Goal: Information Seeking & Learning: Learn about a topic

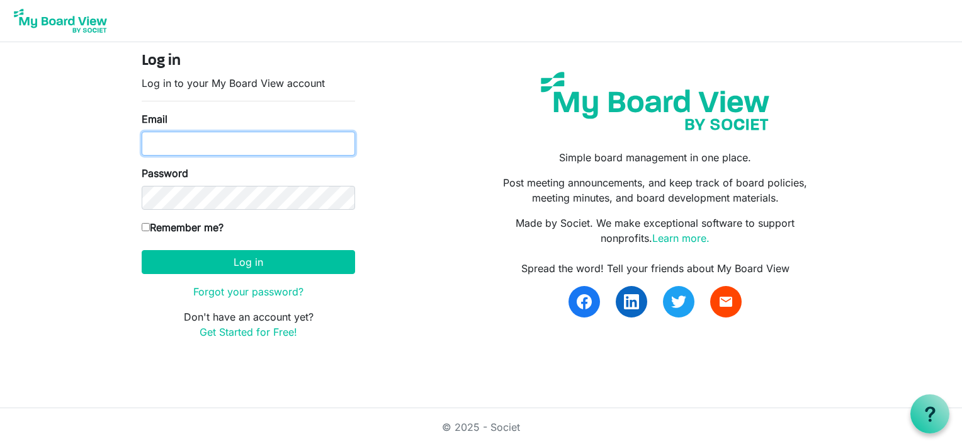
drag, startPoint x: 0, startPoint y: 0, endPoint x: 163, endPoint y: 150, distance: 221.4
click at [163, 150] on input "Email" at bounding box center [248, 144] width 213 height 24
type input "lynnmkeays@yahoo.com"
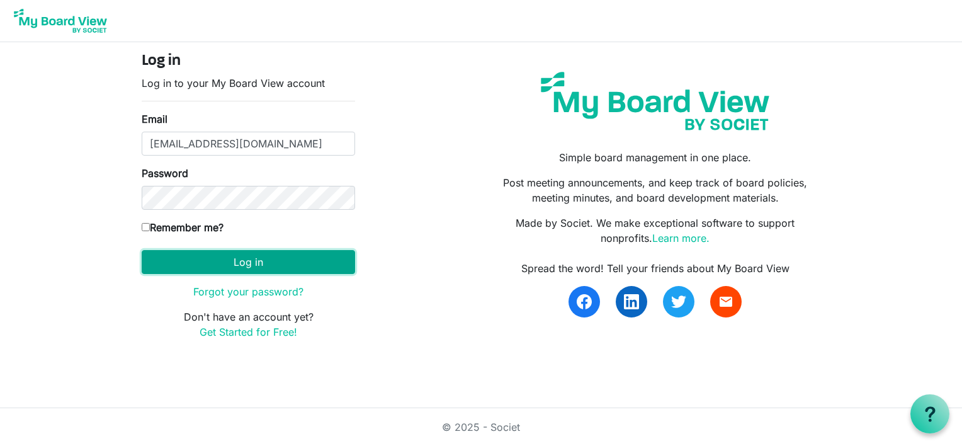
click at [205, 266] on button "Log in" at bounding box center [248, 262] width 213 height 24
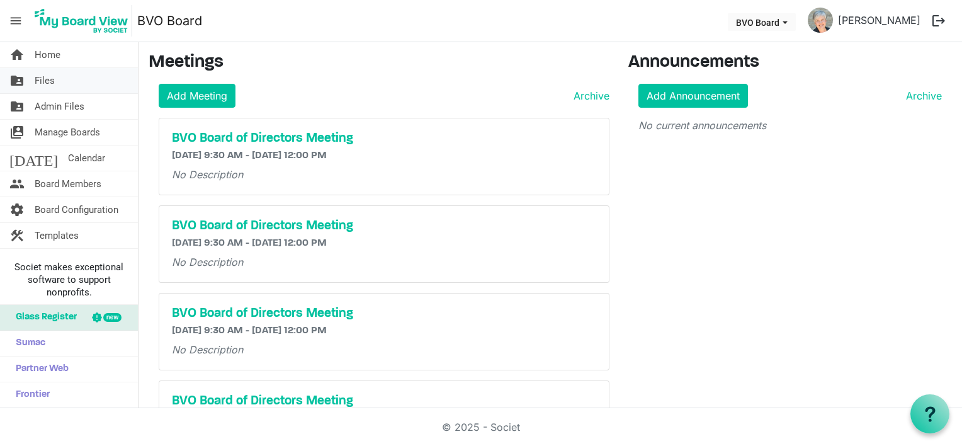
click at [56, 76] on link "folder_shared Files" at bounding box center [69, 80] width 138 height 25
click at [42, 78] on span "Files" at bounding box center [45, 80] width 20 height 25
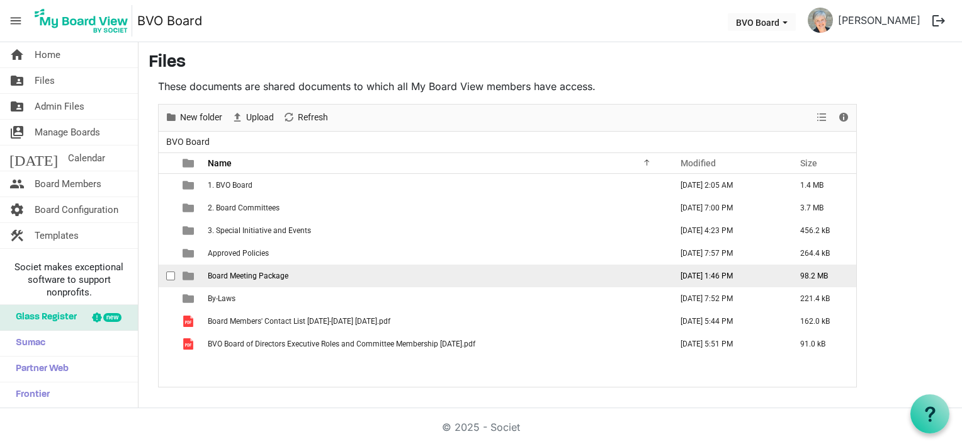
click at [245, 277] on span "Board Meeting Package" at bounding box center [248, 275] width 81 height 9
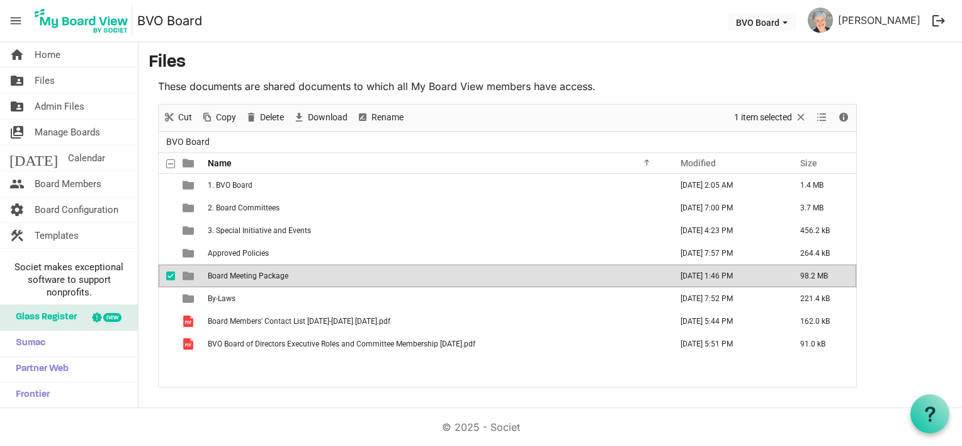
click at [244, 277] on span "Board Meeting Package" at bounding box center [248, 275] width 81 height 9
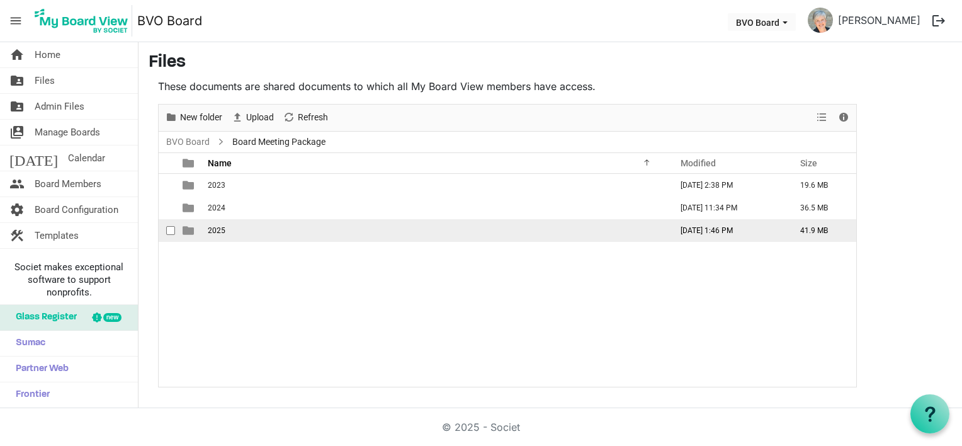
click at [216, 227] on span "2025" at bounding box center [217, 230] width 18 height 9
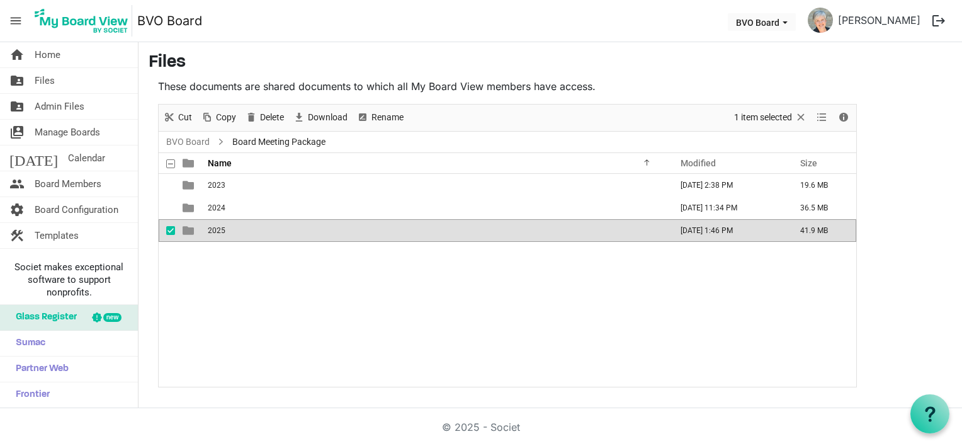
click at [215, 227] on span "2025" at bounding box center [217, 230] width 18 height 9
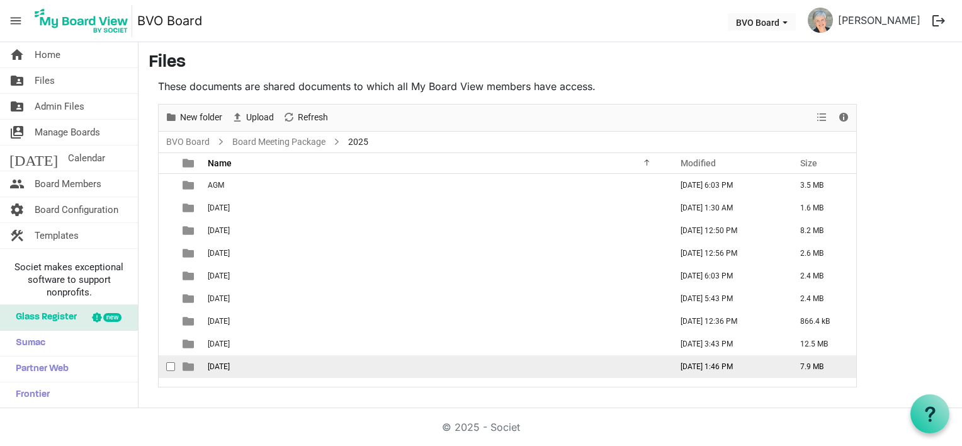
click at [230, 369] on span "September 25, 2025" at bounding box center [219, 366] width 22 height 9
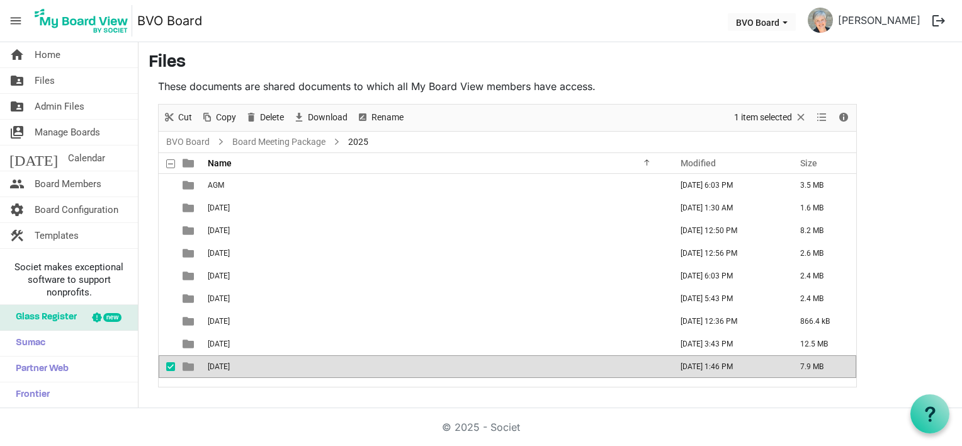
click at [230, 369] on span "September 25, 2025" at bounding box center [219, 366] width 22 height 9
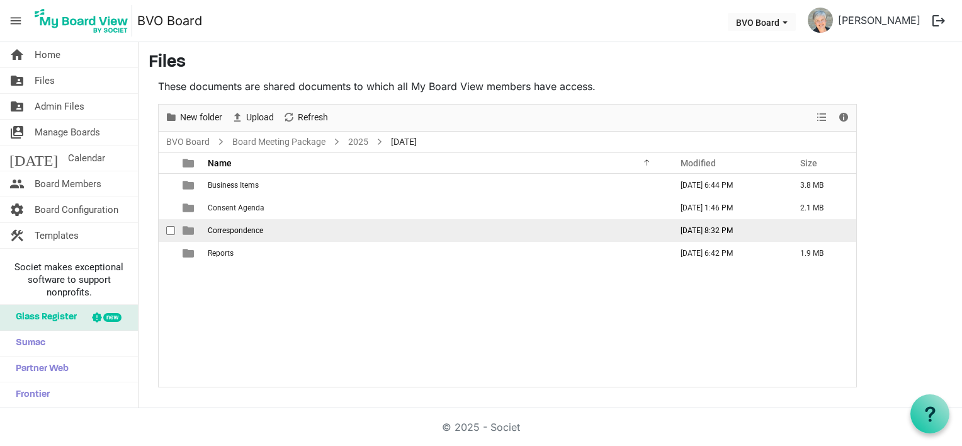
click at [239, 230] on span "Correspondence" at bounding box center [235, 230] width 55 height 9
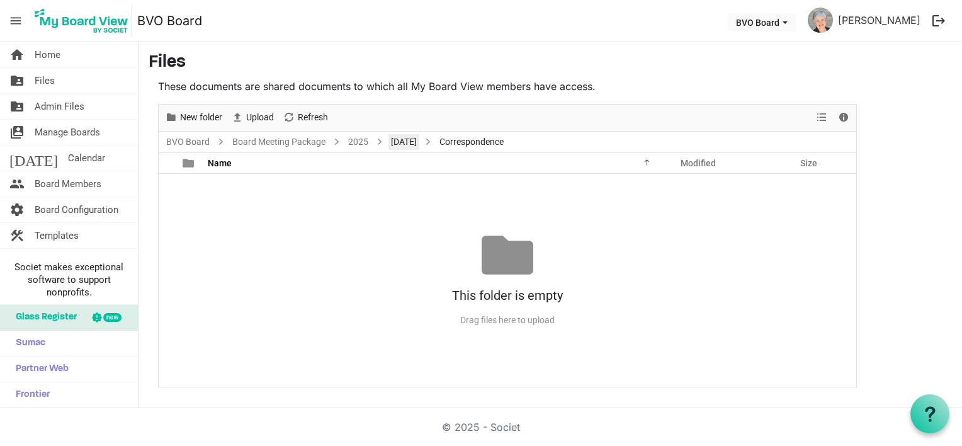
click at [419, 144] on link "September 25, 2025" at bounding box center [403, 142] width 31 height 16
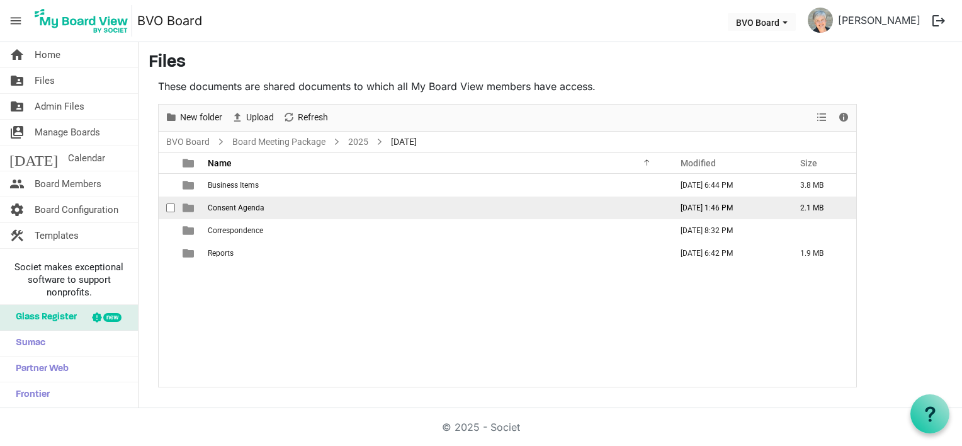
click at [224, 206] on span "Consent Agenda" at bounding box center [236, 207] width 57 height 9
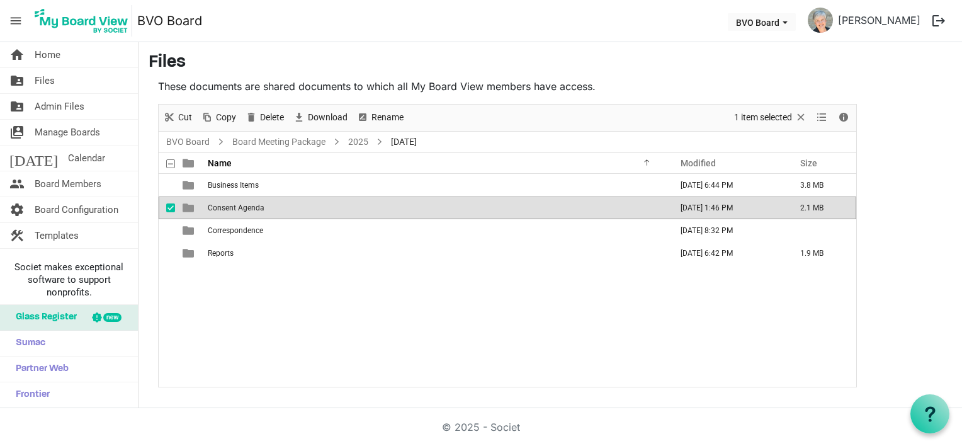
click at [223, 206] on span "Consent Agenda" at bounding box center [236, 207] width 57 height 9
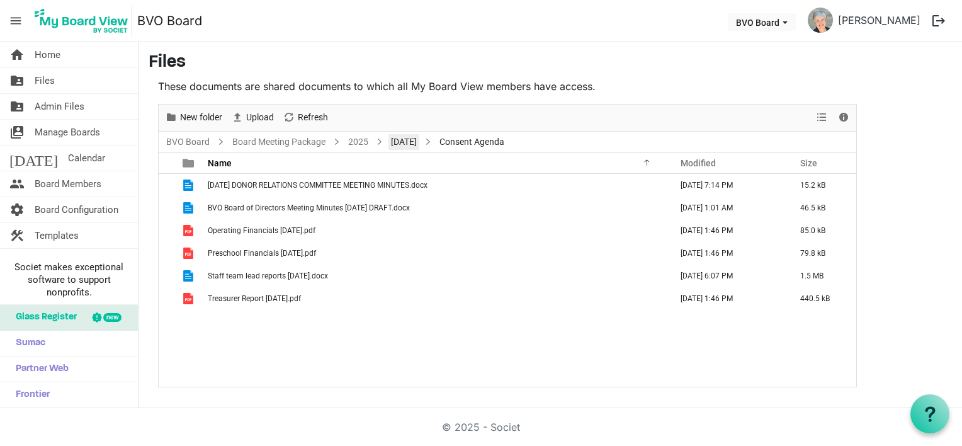
click at [409, 137] on link "[DATE]" at bounding box center [403, 142] width 31 height 16
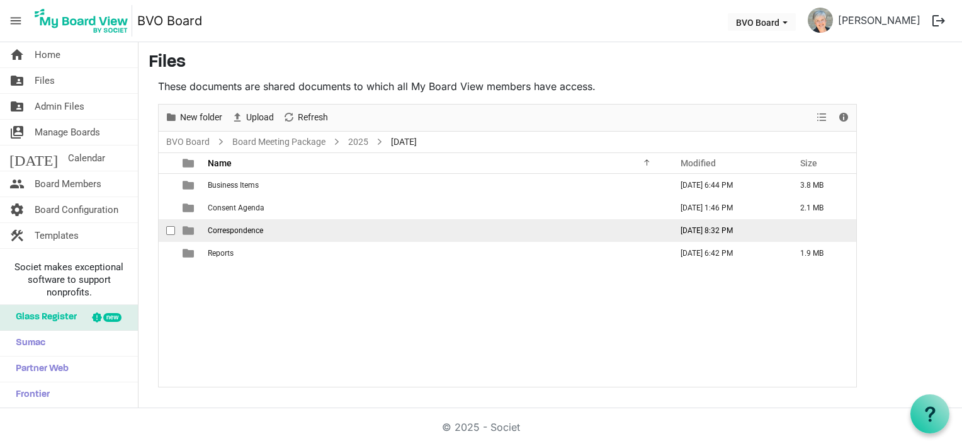
click at [242, 232] on span "Correspondence" at bounding box center [235, 230] width 55 height 9
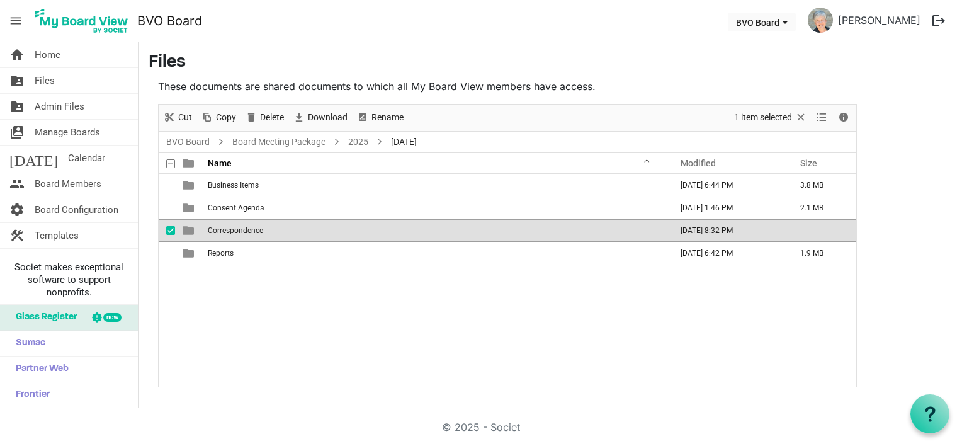
click at [242, 232] on span "Correspondence" at bounding box center [235, 230] width 55 height 9
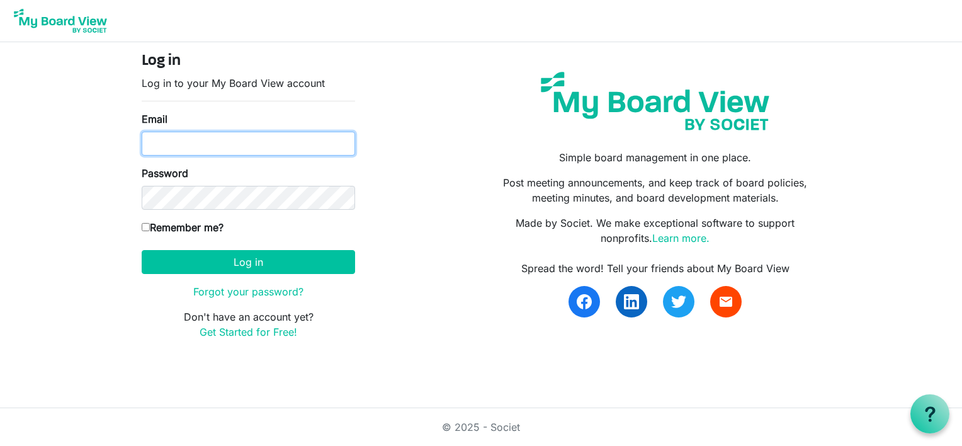
click at [244, 144] on input "Email" at bounding box center [248, 144] width 213 height 24
type input "[EMAIL_ADDRESS][DOMAIN_NAME]"
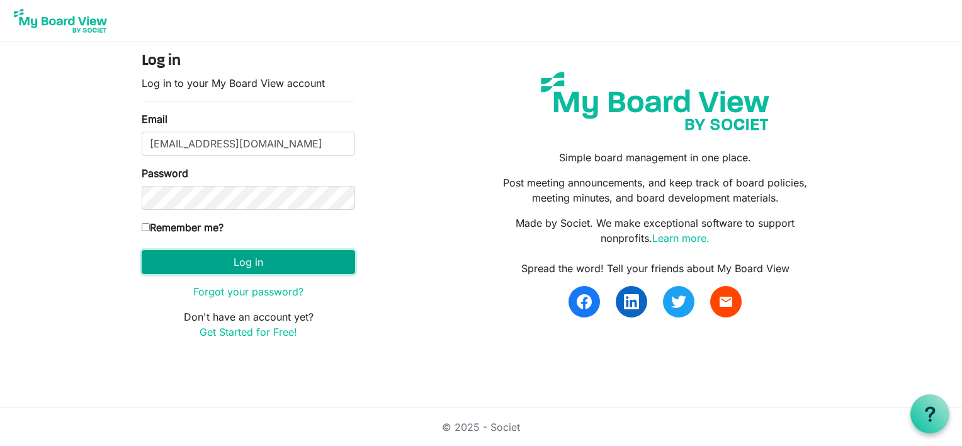
click at [234, 263] on button "Log in" at bounding box center [248, 262] width 213 height 24
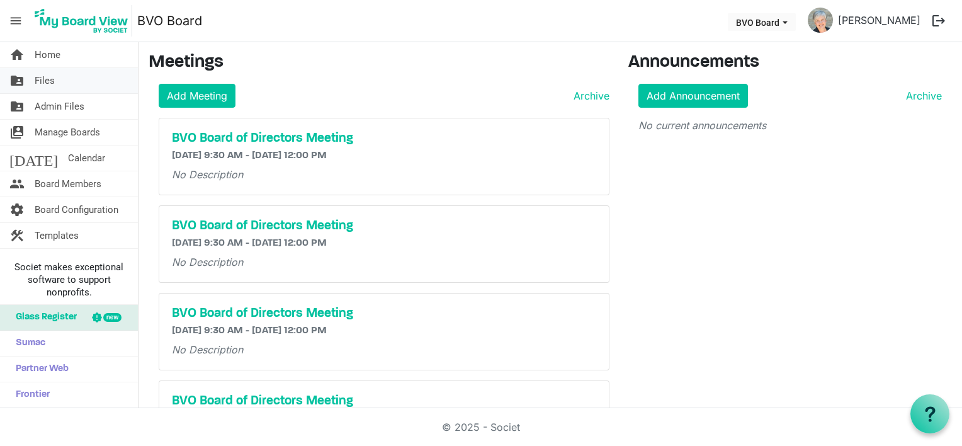
click at [49, 77] on span "Files" at bounding box center [45, 80] width 20 height 25
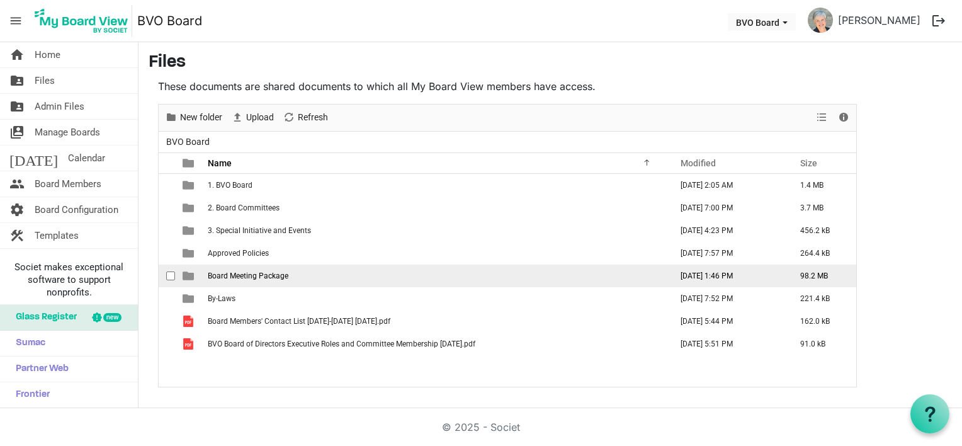
click at [252, 276] on span "Board Meeting Package" at bounding box center [248, 275] width 81 height 9
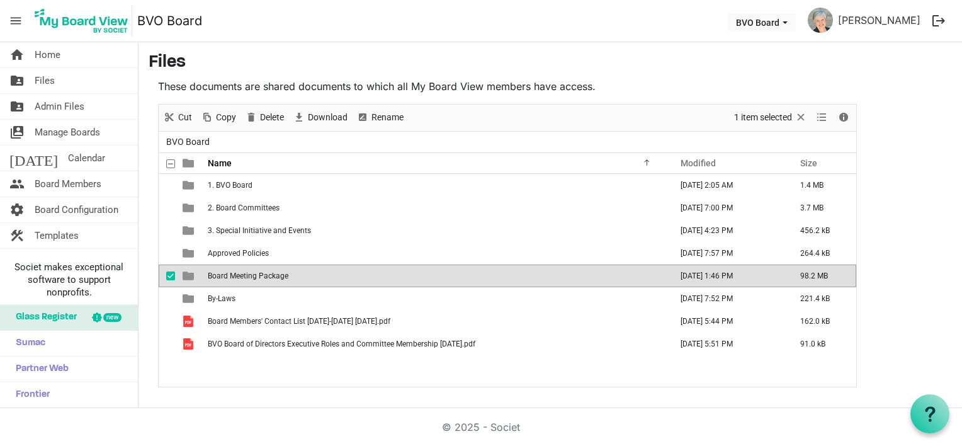
click at [252, 276] on span "Board Meeting Package" at bounding box center [248, 275] width 81 height 9
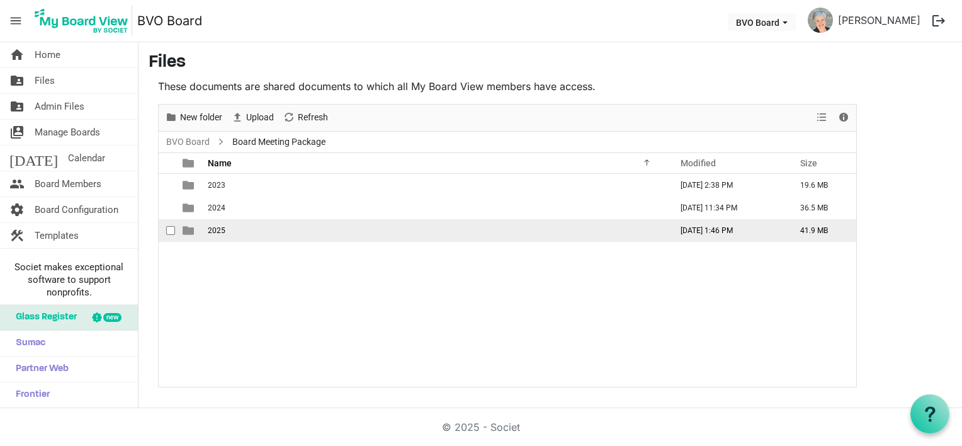
click at [232, 229] on td "2025" at bounding box center [435, 230] width 463 height 23
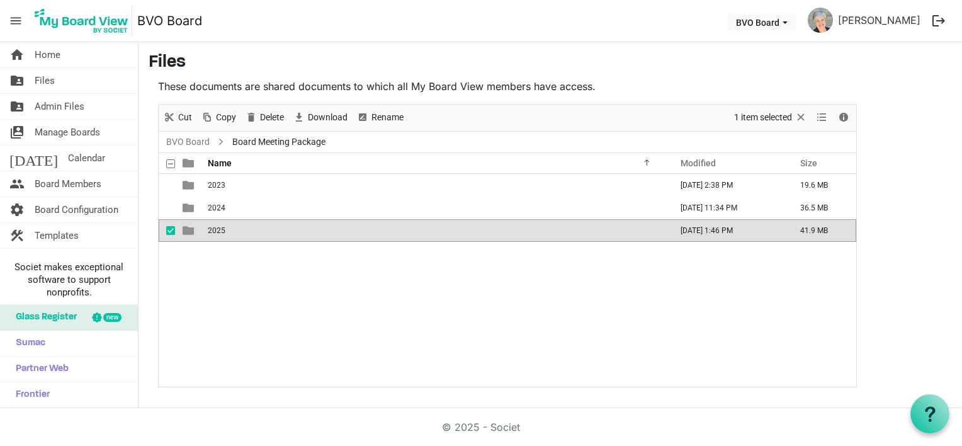
click at [232, 229] on td "2025" at bounding box center [435, 230] width 463 height 23
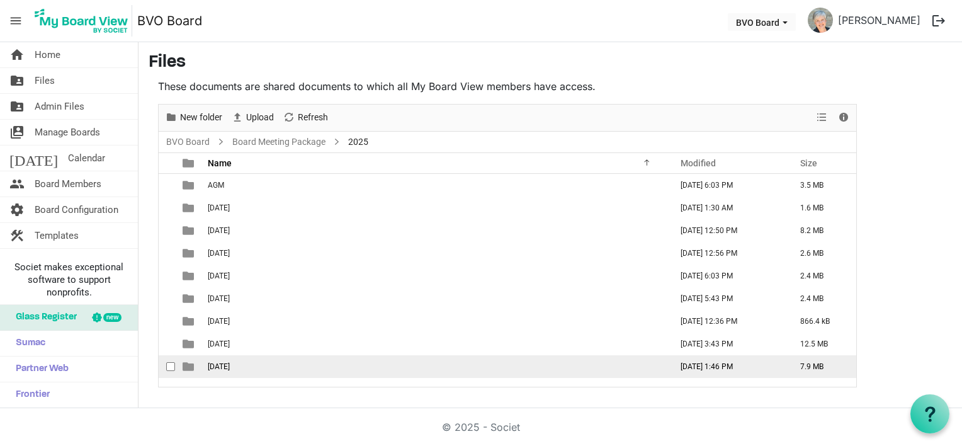
click at [254, 370] on td "[DATE]" at bounding box center [435, 366] width 463 height 23
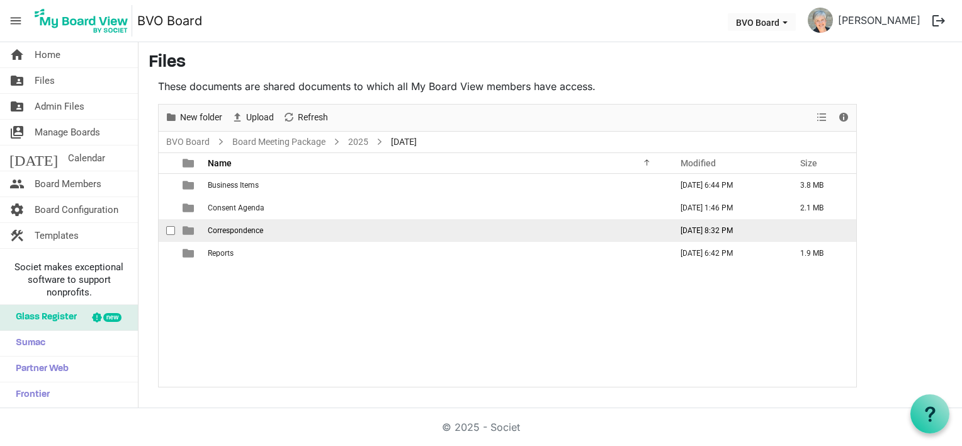
click at [238, 232] on span "Correspondence" at bounding box center [235, 230] width 55 height 9
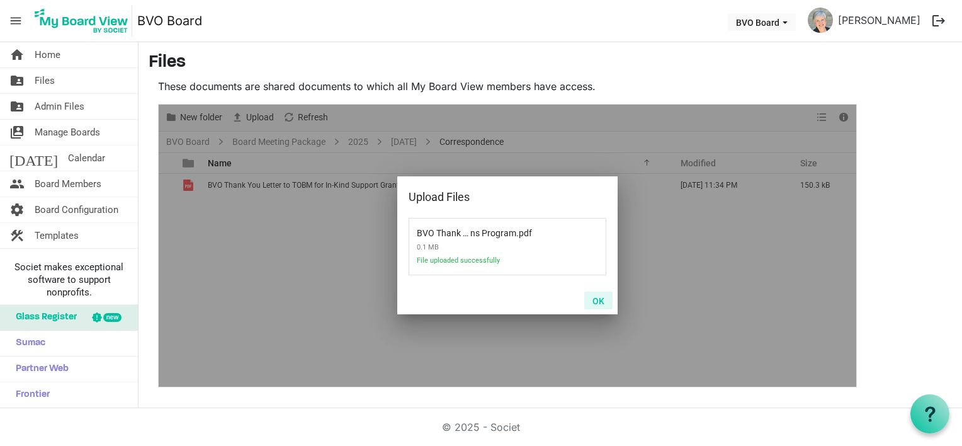
click at [602, 302] on button "OK" at bounding box center [598, 300] width 28 height 18
click at [605, 302] on button "OK" at bounding box center [598, 300] width 28 height 18
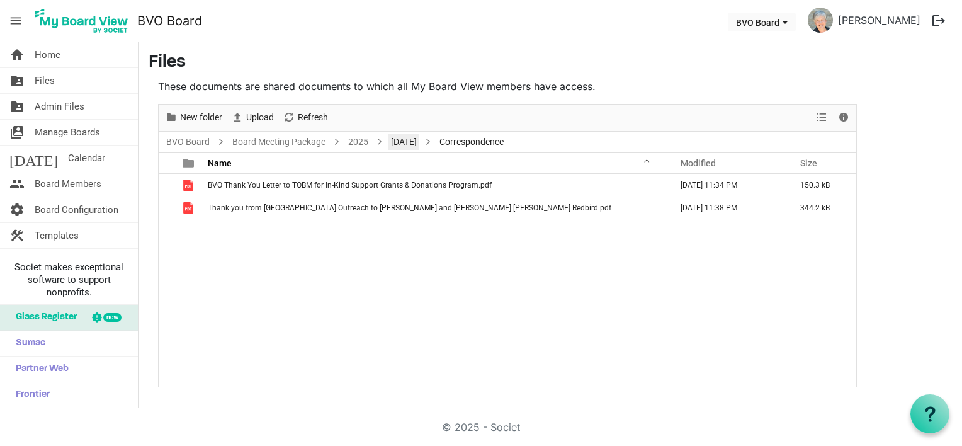
click at [405, 144] on link "[DATE]" at bounding box center [403, 142] width 31 height 16
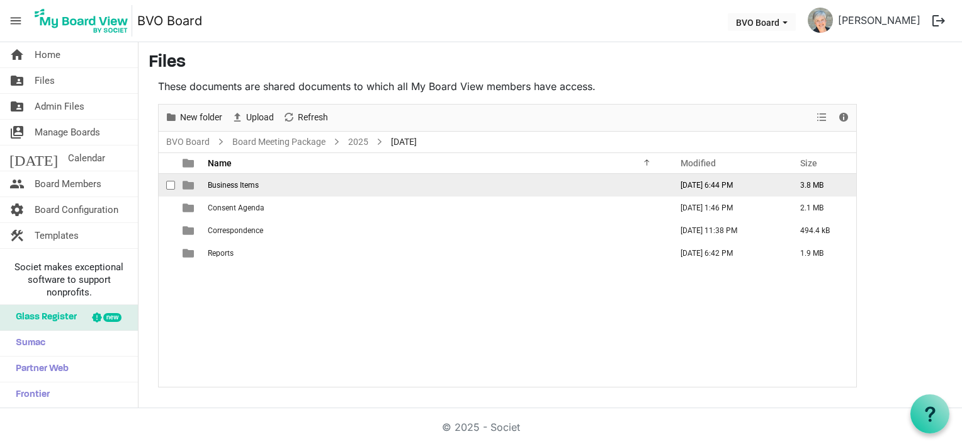
click at [242, 186] on span "Business Items" at bounding box center [233, 185] width 51 height 9
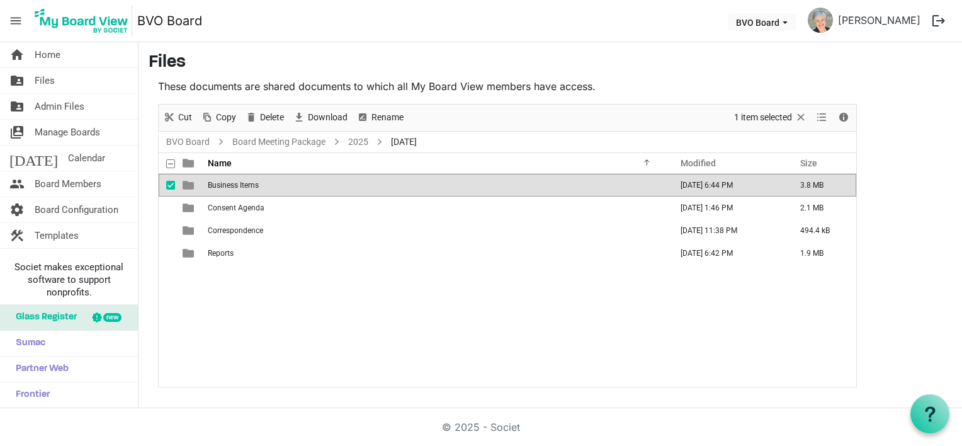
click at [242, 186] on span "Business Items" at bounding box center [233, 185] width 51 height 9
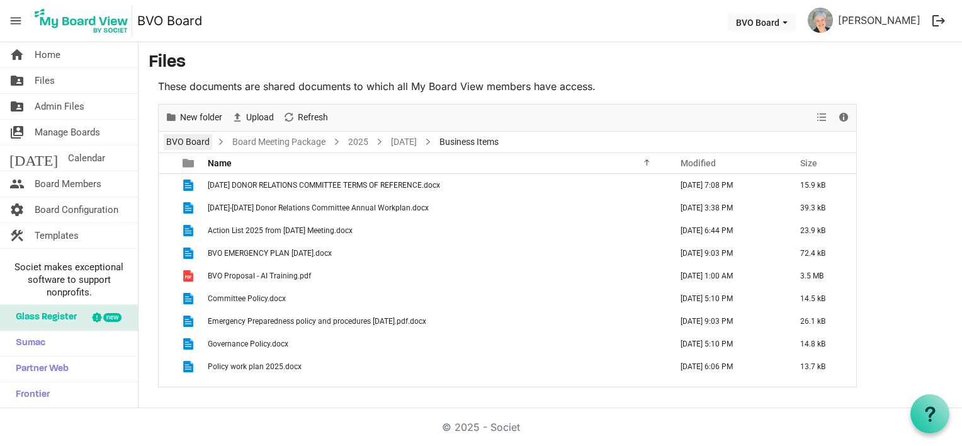
click at [194, 140] on link "BVO Board" at bounding box center [188, 142] width 48 height 16
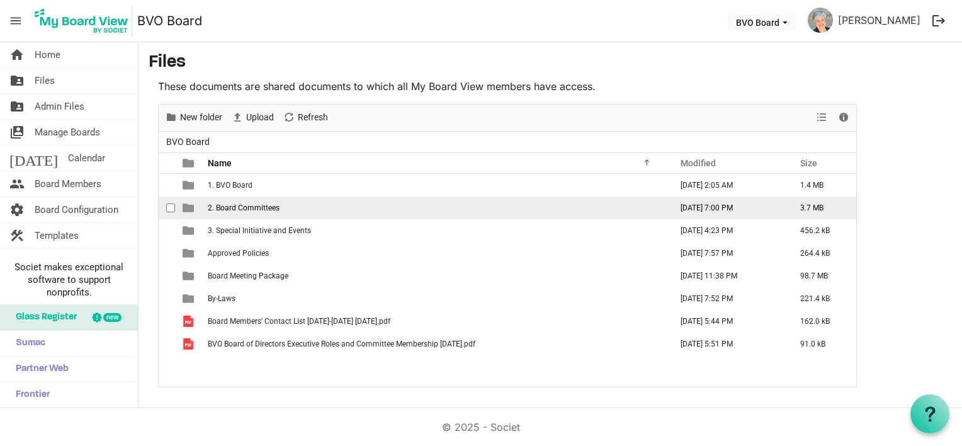
click at [237, 206] on span "2. Board Committees" at bounding box center [244, 207] width 72 height 9
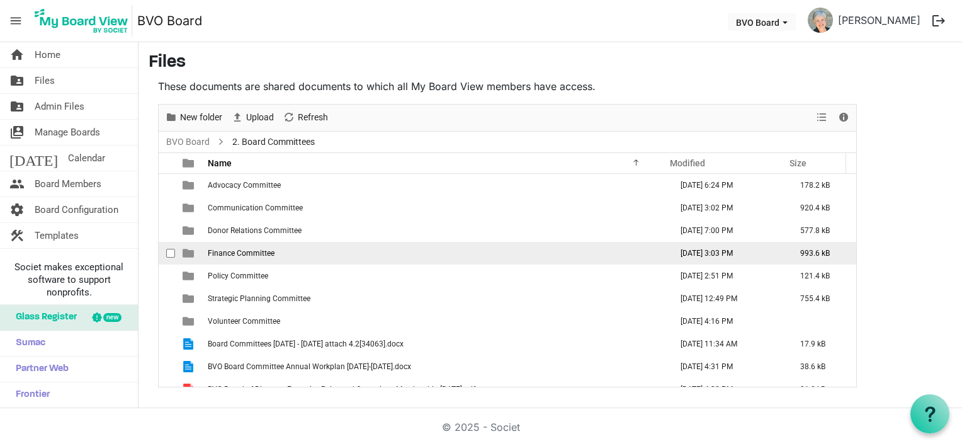
click at [240, 249] on span "Finance Committee" at bounding box center [241, 253] width 67 height 9
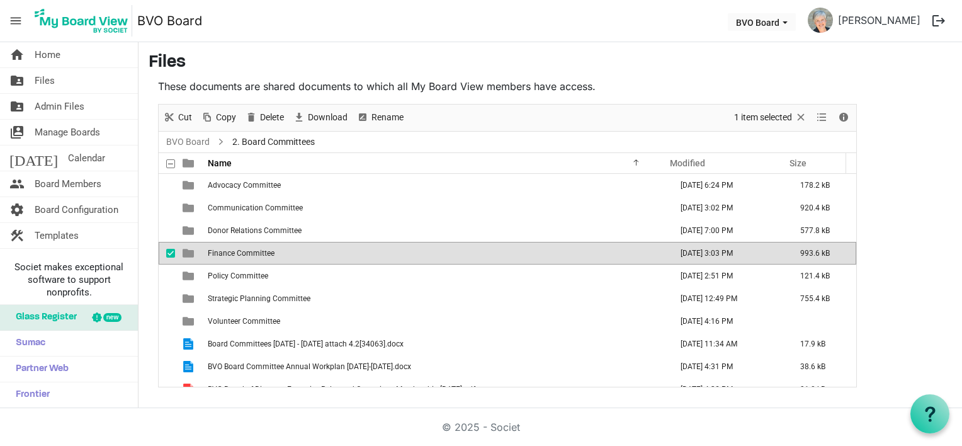
click at [240, 249] on span "Finance Committee" at bounding box center [241, 253] width 67 height 9
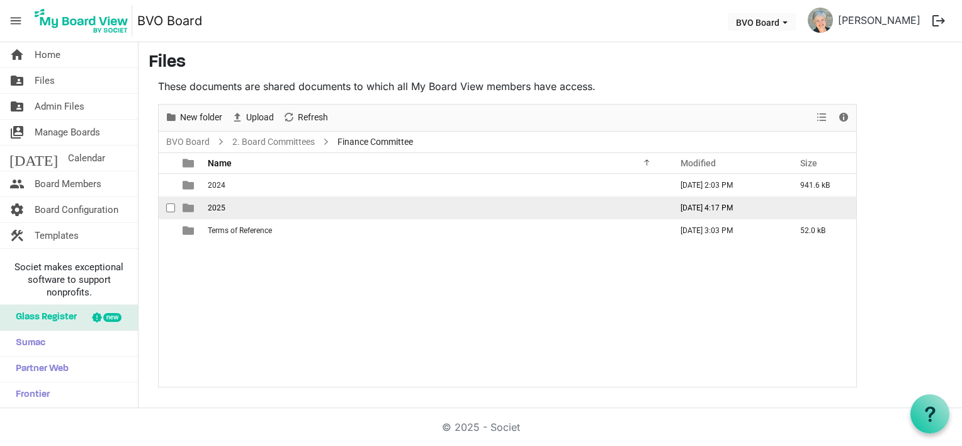
click at [234, 206] on td "2025" at bounding box center [435, 207] width 463 height 23
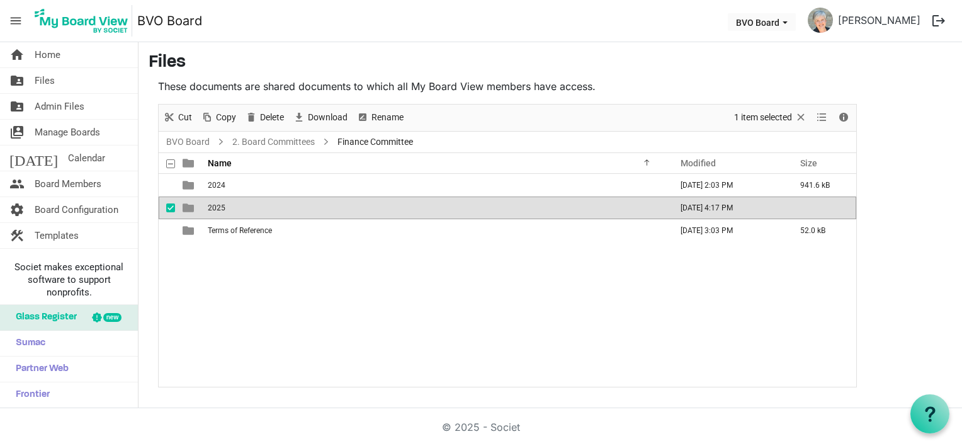
click at [234, 206] on td "2025" at bounding box center [435, 207] width 463 height 23
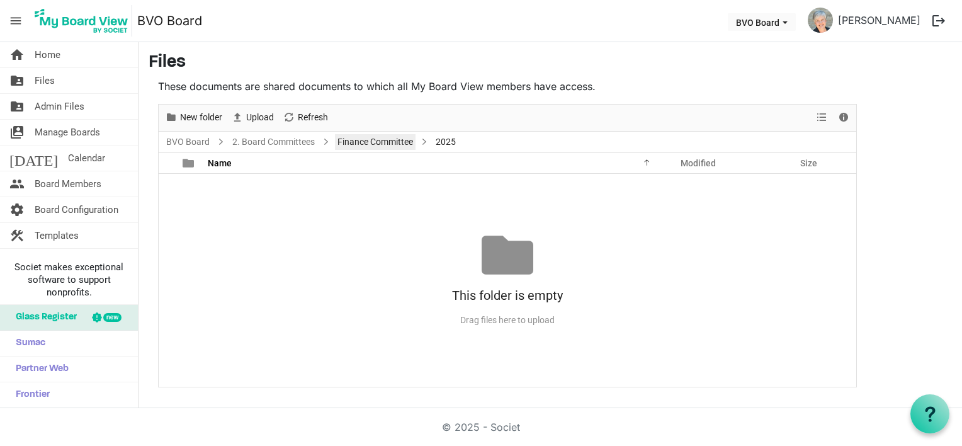
click at [363, 139] on link "Finance Committee" at bounding box center [375, 142] width 81 height 16
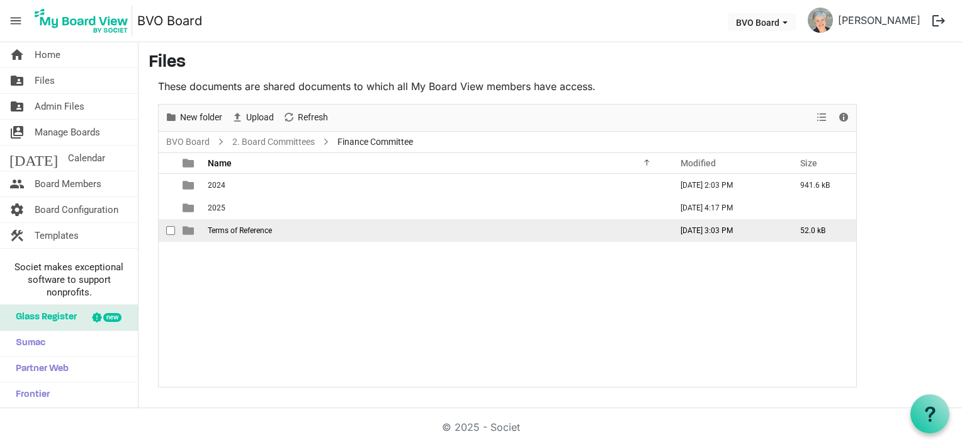
click at [244, 232] on span "Terms of Reference" at bounding box center [240, 230] width 64 height 9
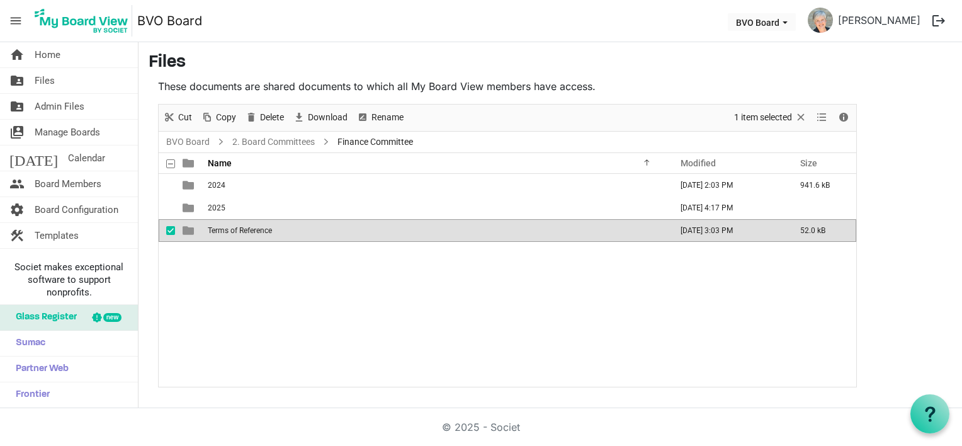
click at [244, 232] on span "Terms of Reference" at bounding box center [240, 230] width 64 height 9
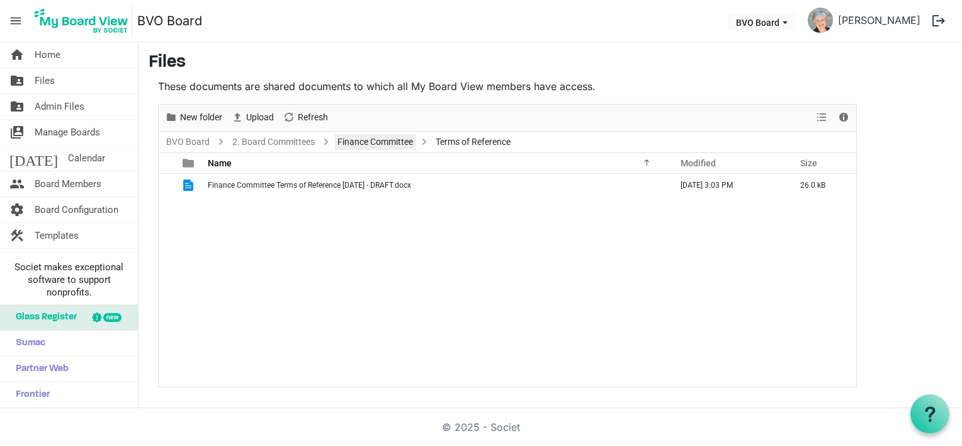
click at [395, 142] on link "Finance Committee" at bounding box center [375, 142] width 81 height 16
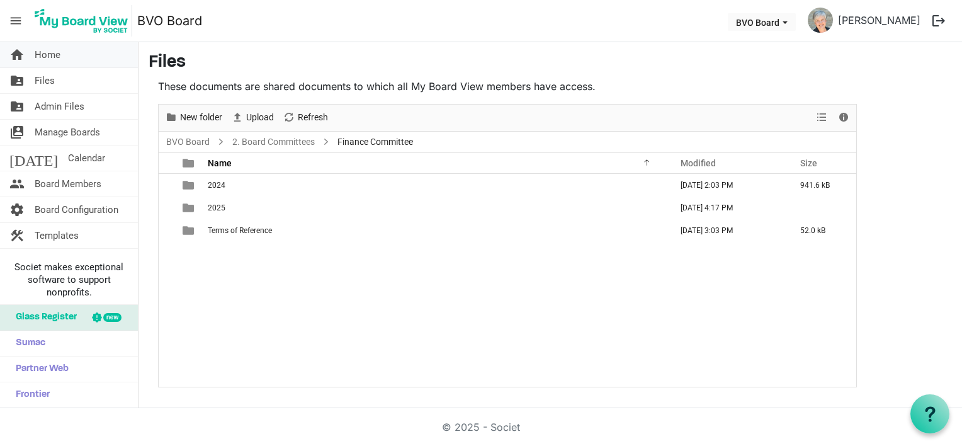
click at [45, 53] on span "Home" at bounding box center [48, 54] width 26 height 25
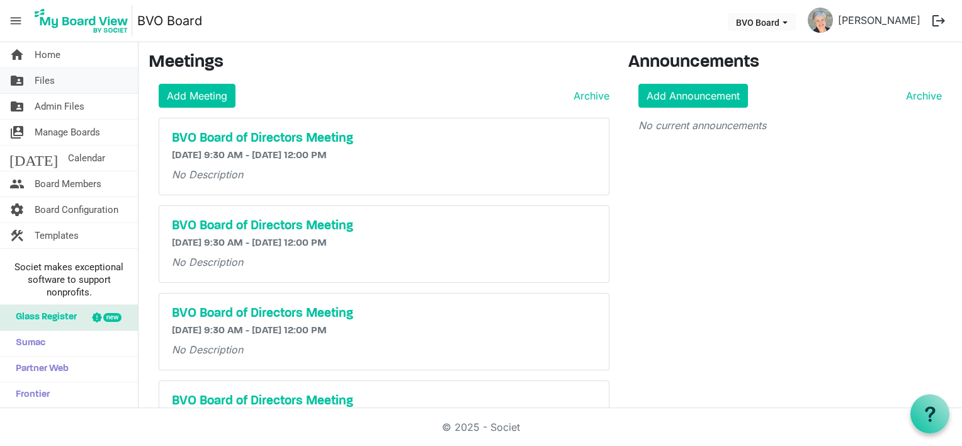
click at [52, 84] on span "Files" at bounding box center [45, 80] width 20 height 25
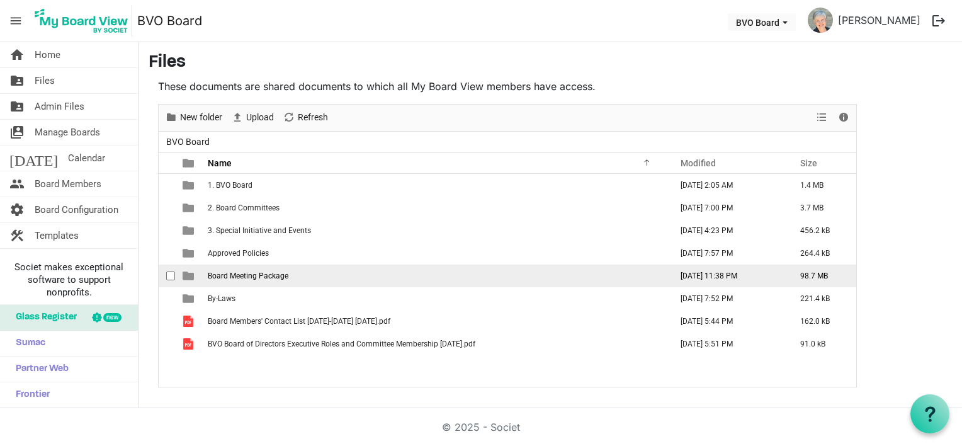
click at [246, 276] on span "Board Meeting Package" at bounding box center [248, 275] width 81 height 9
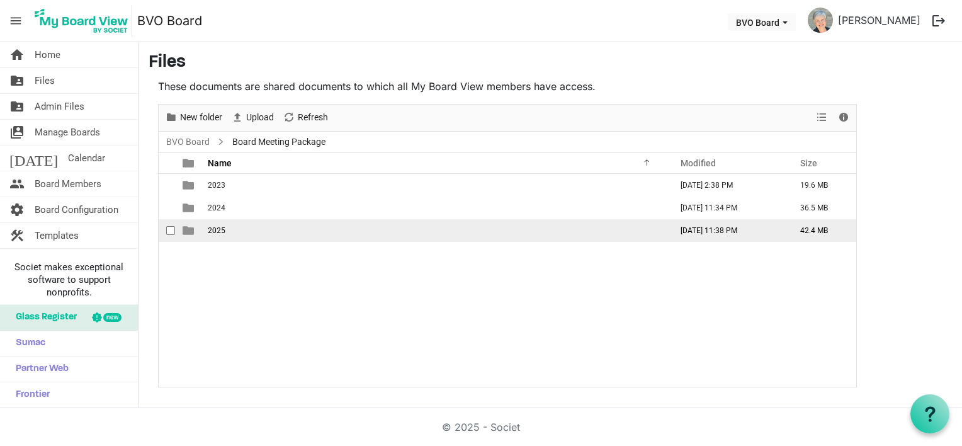
click at [226, 222] on td "2025" at bounding box center [435, 230] width 463 height 23
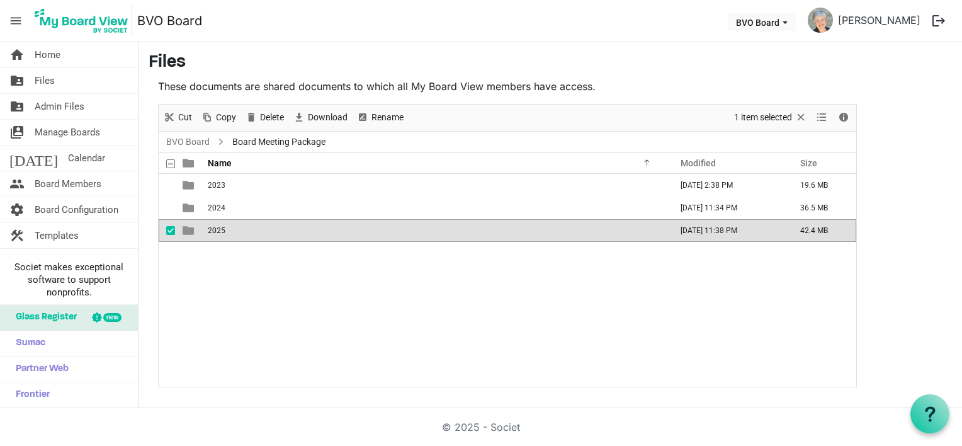
click at [226, 222] on td "2025" at bounding box center [435, 230] width 463 height 23
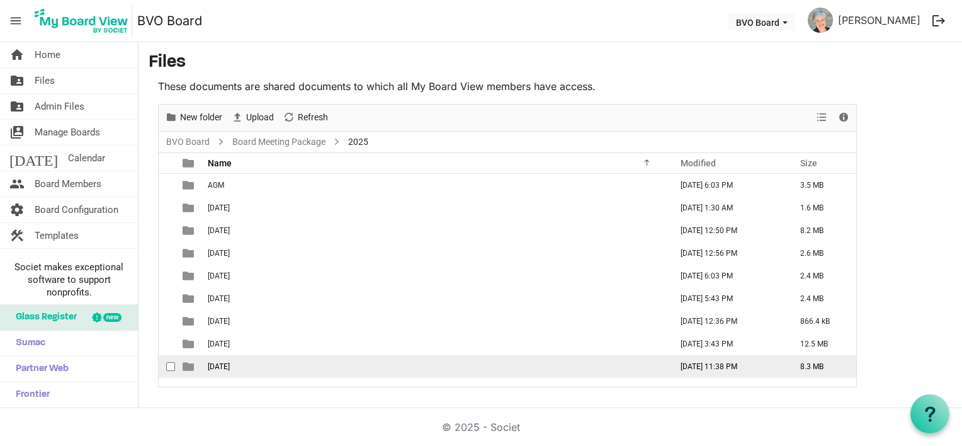
click at [230, 367] on span "[DATE]" at bounding box center [219, 366] width 22 height 9
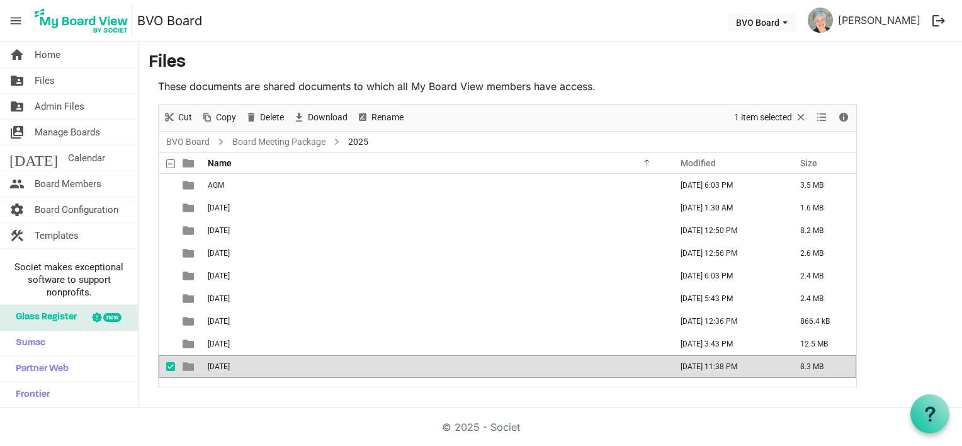
click at [230, 367] on span "[DATE]" at bounding box center [219, 366] width 22 height 9
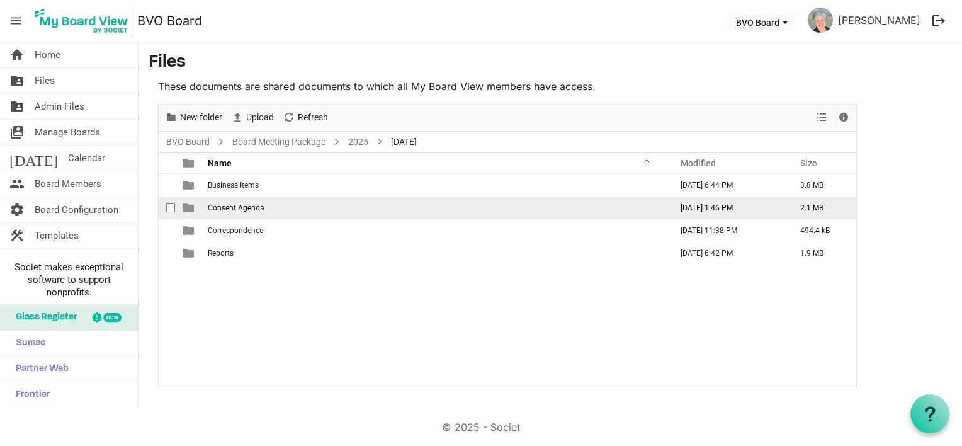
click at [237, 203] on span "Consent Agenda" at bounding box center [236, 207] width 57 height 9
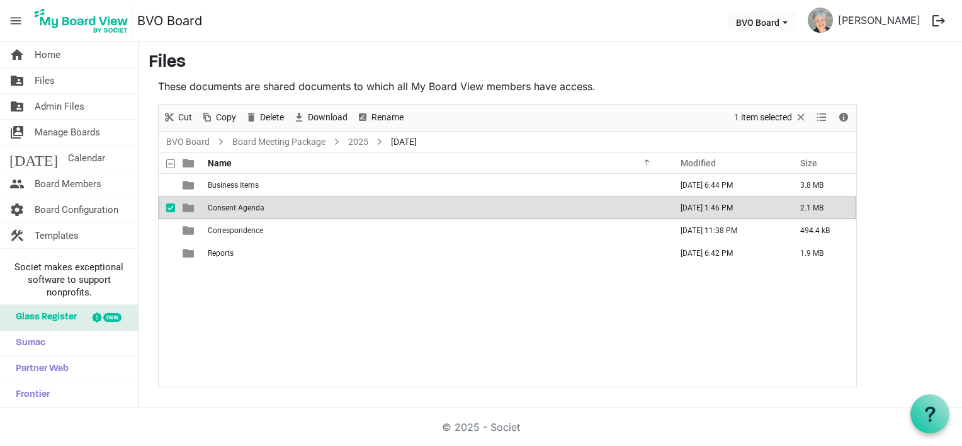
click at [237, 203] on span "Consent Agenda" at bounding box center [236, 207] width 57 height 9
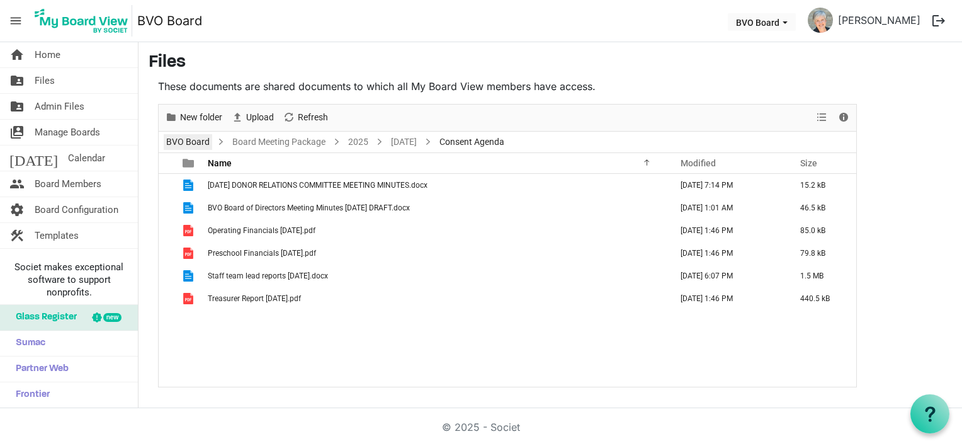
click at [188, 146] on link "BVO Board" at bounding box center [188, 142] width 48 height 16
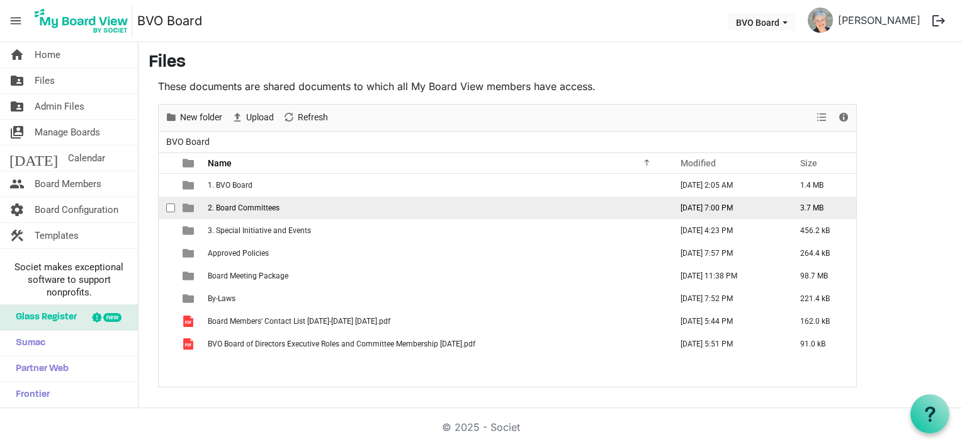
click at [232, 206] on span "2. Board Committees" at bounding box center [244, 207] width 72 height 9
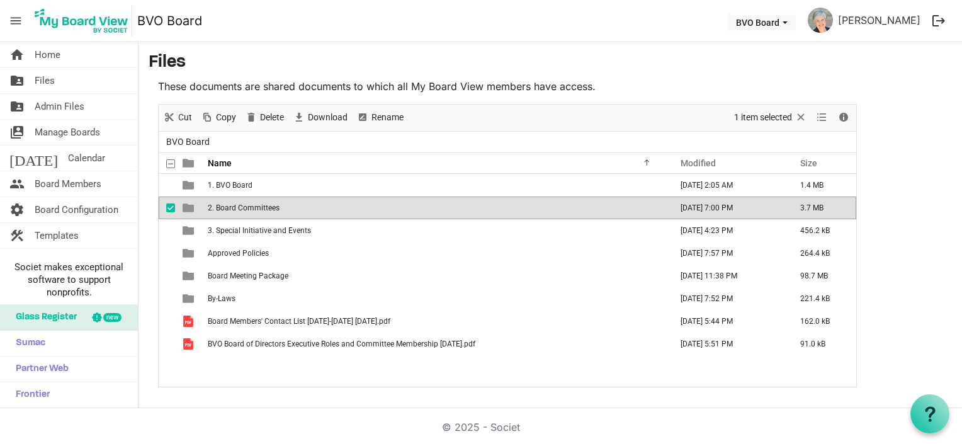
click at [232, 206] on span "2. Board Committees" at bounding box center [244, 207] width 72 height 9
